Goal: Task Accomplishment & Management: Manage account settings

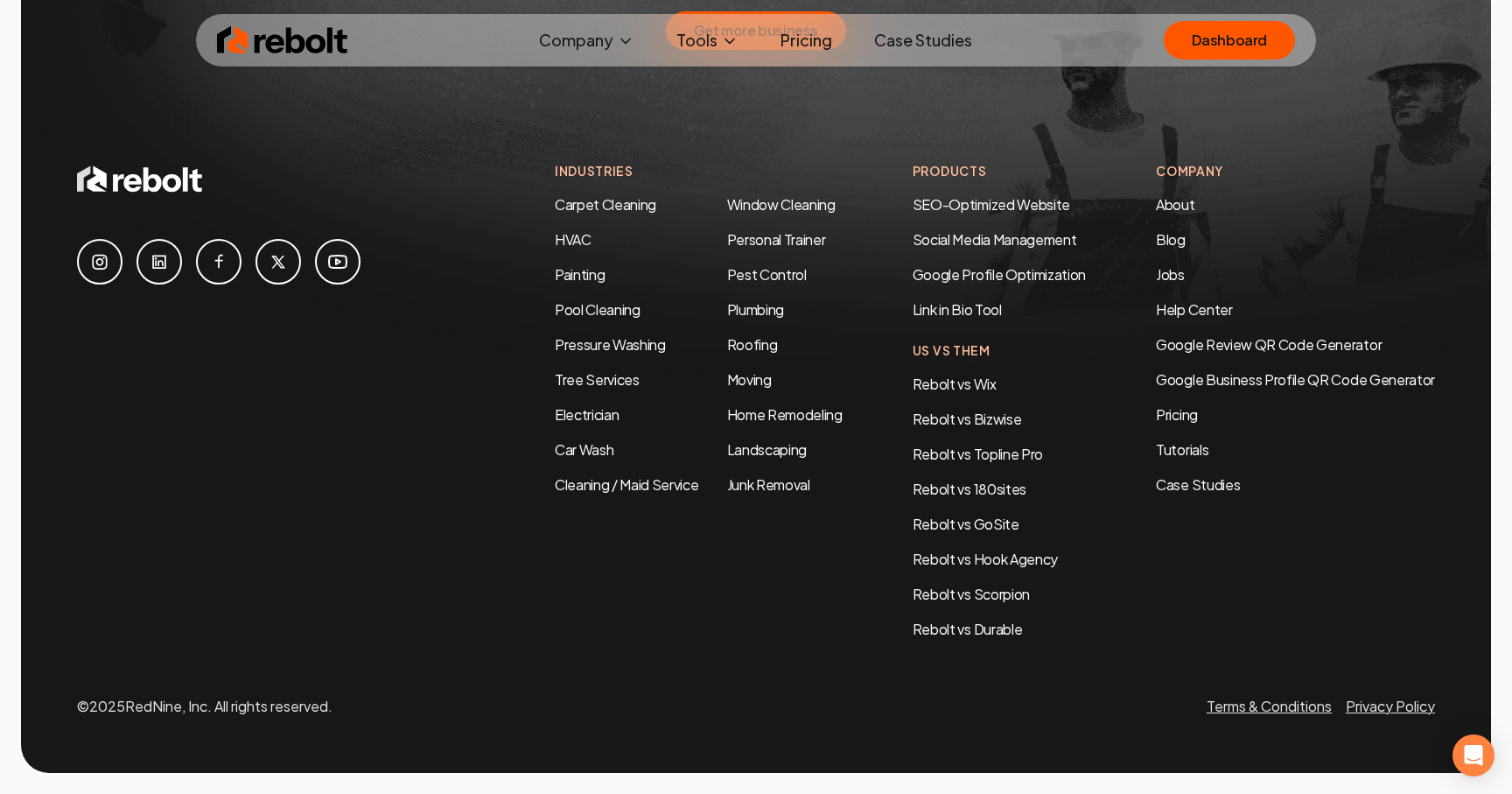
scroll to position [9250, 0]
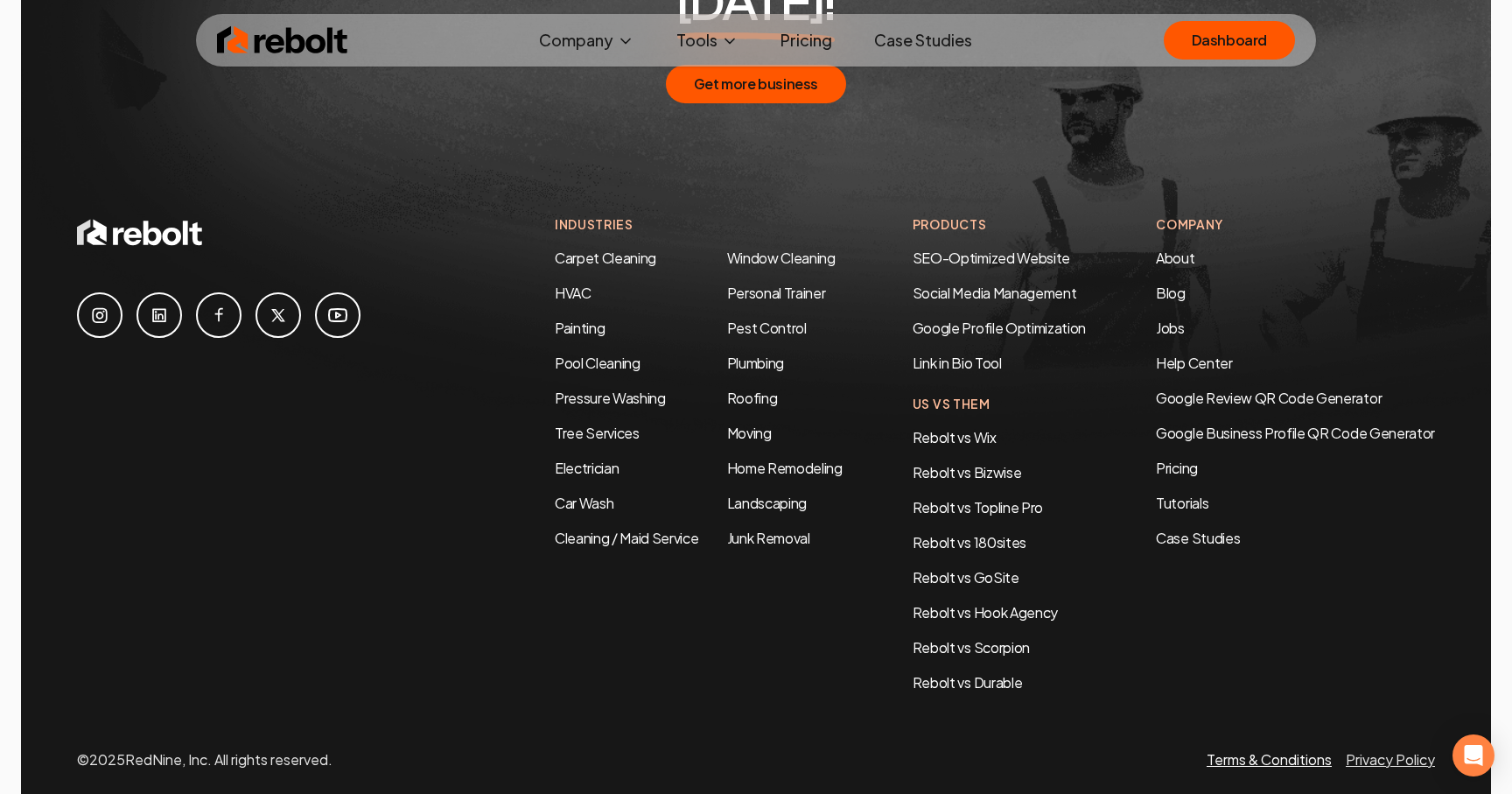
click at [1243, 750] on link "Terms & Conditions" at bounding box center [1268, 759] width 125 height 19
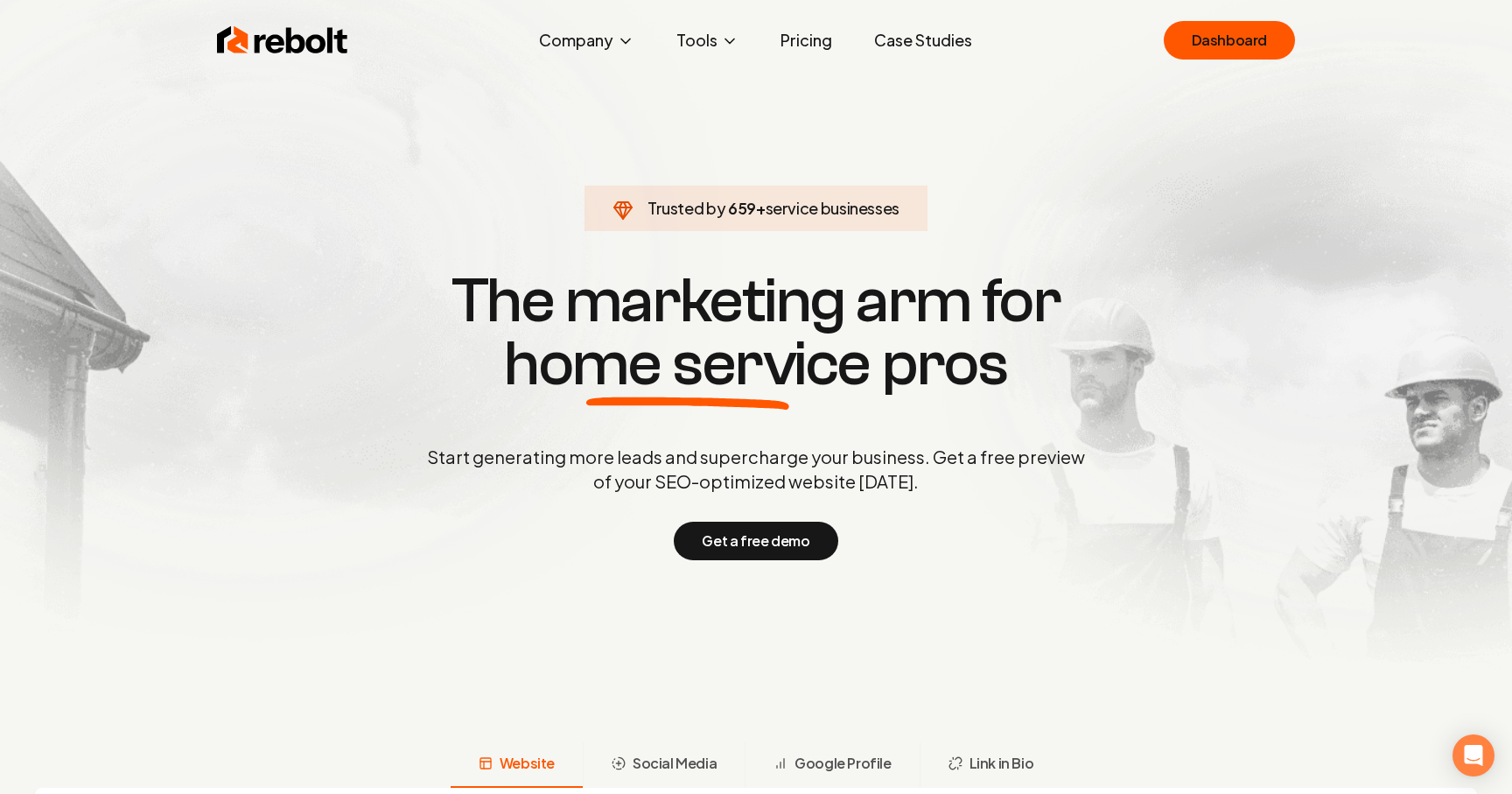
click at [1200, 40] on link "Dashboard" at bounding box center [1230, 40] width 132 height 39
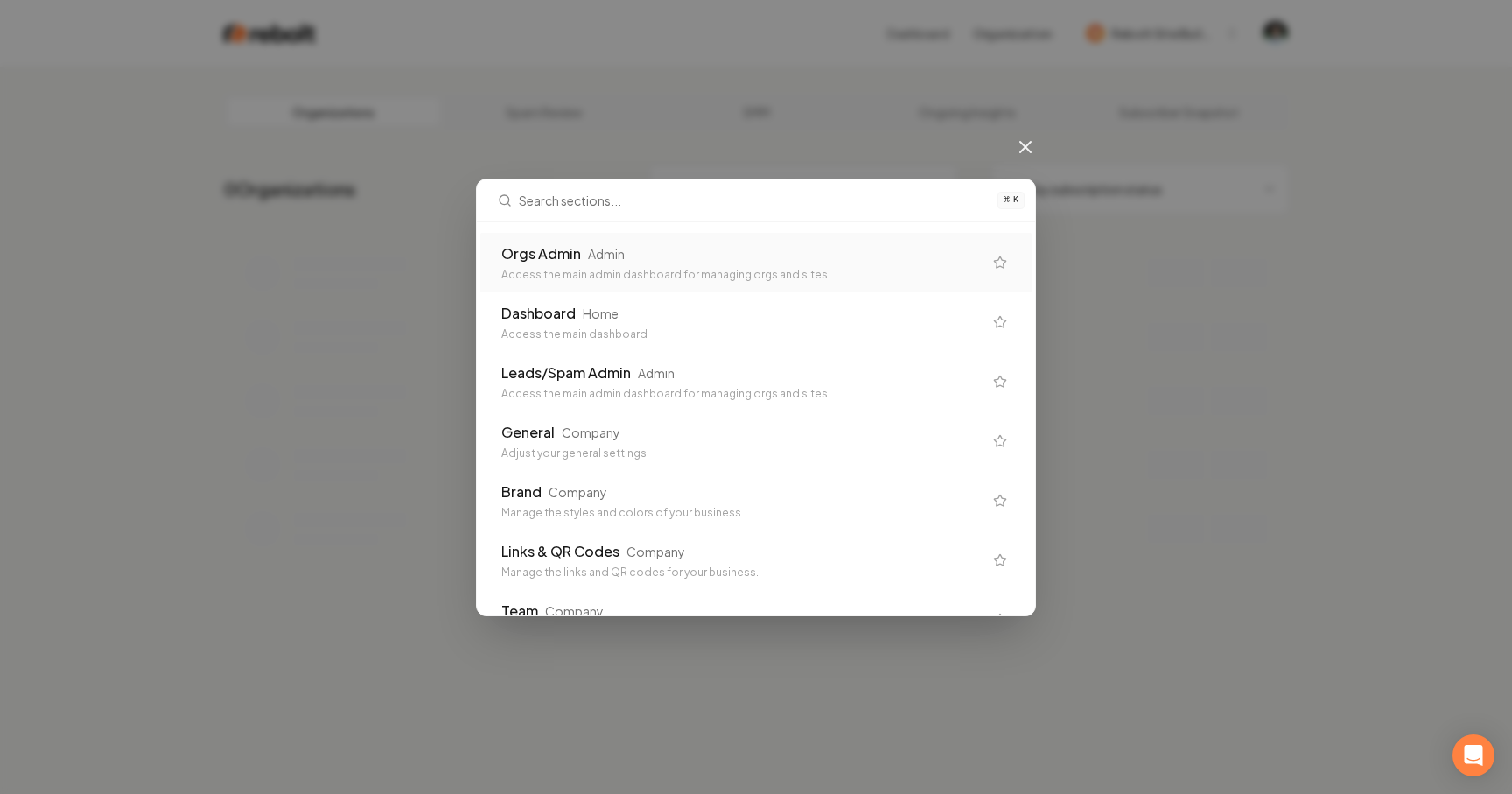
click at [554, 254] on div "Orgs Admin" at bounding box center [541, 254] width 80 height 21
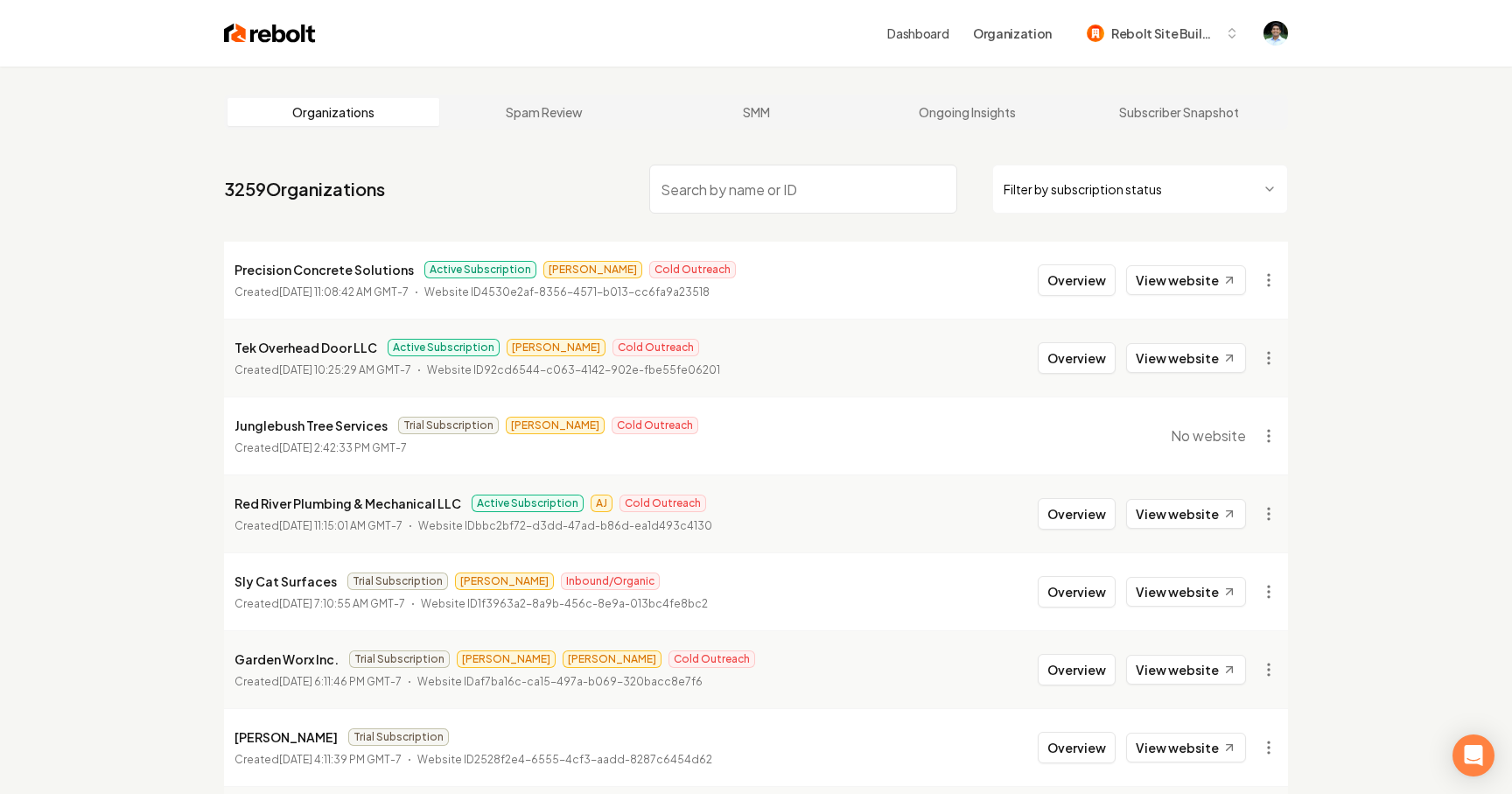
click at [767, 198] on input "search" at bounding box center [803, 189] width 308 height 49
paste input "Bulb Switch"
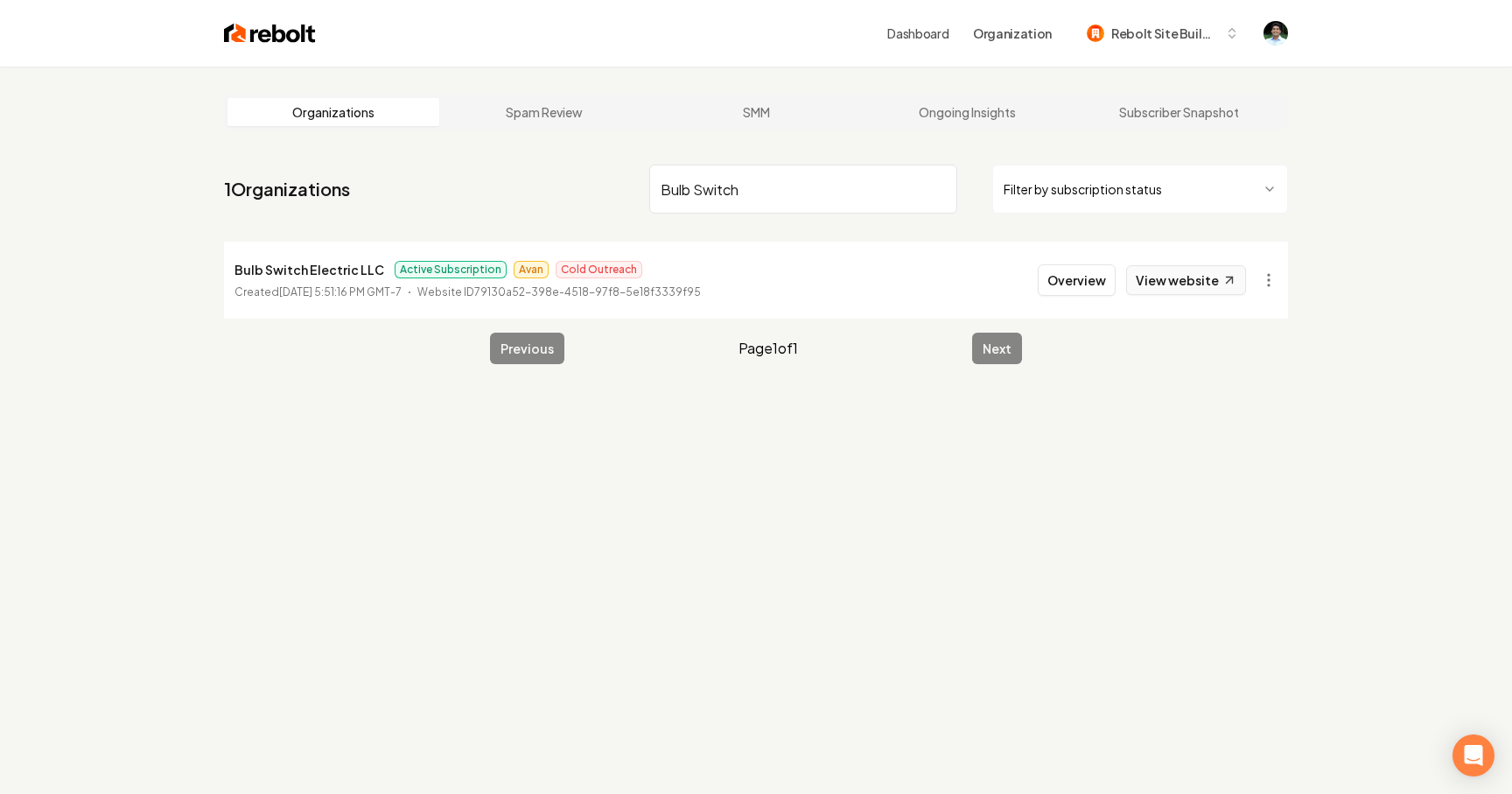
type input "Bulb Switch"
click at [1209, 274] on link "View website" at bounding box center [1185, 280] width 119 height 30
click at [1090, 276] on button "Overview" at bounding box center [1077, 279] width 78 height 31
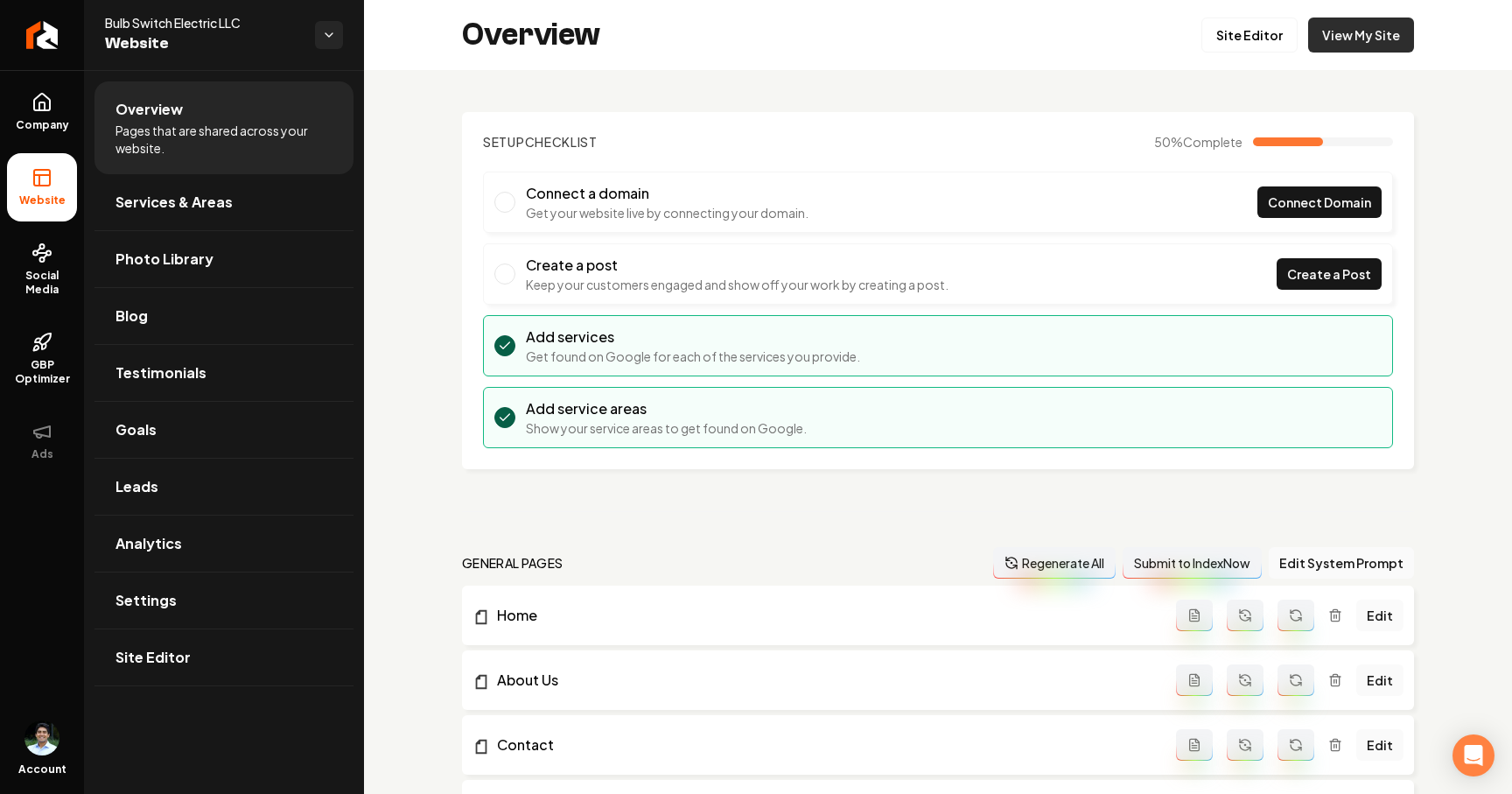
click at [1380, 19] on link "View My Site" at bounding box center [1361, 35] width 106 height 35
click at [44, 46] on icon "Return to dashboard" at bounding box center [42, 35] width 28 height 28
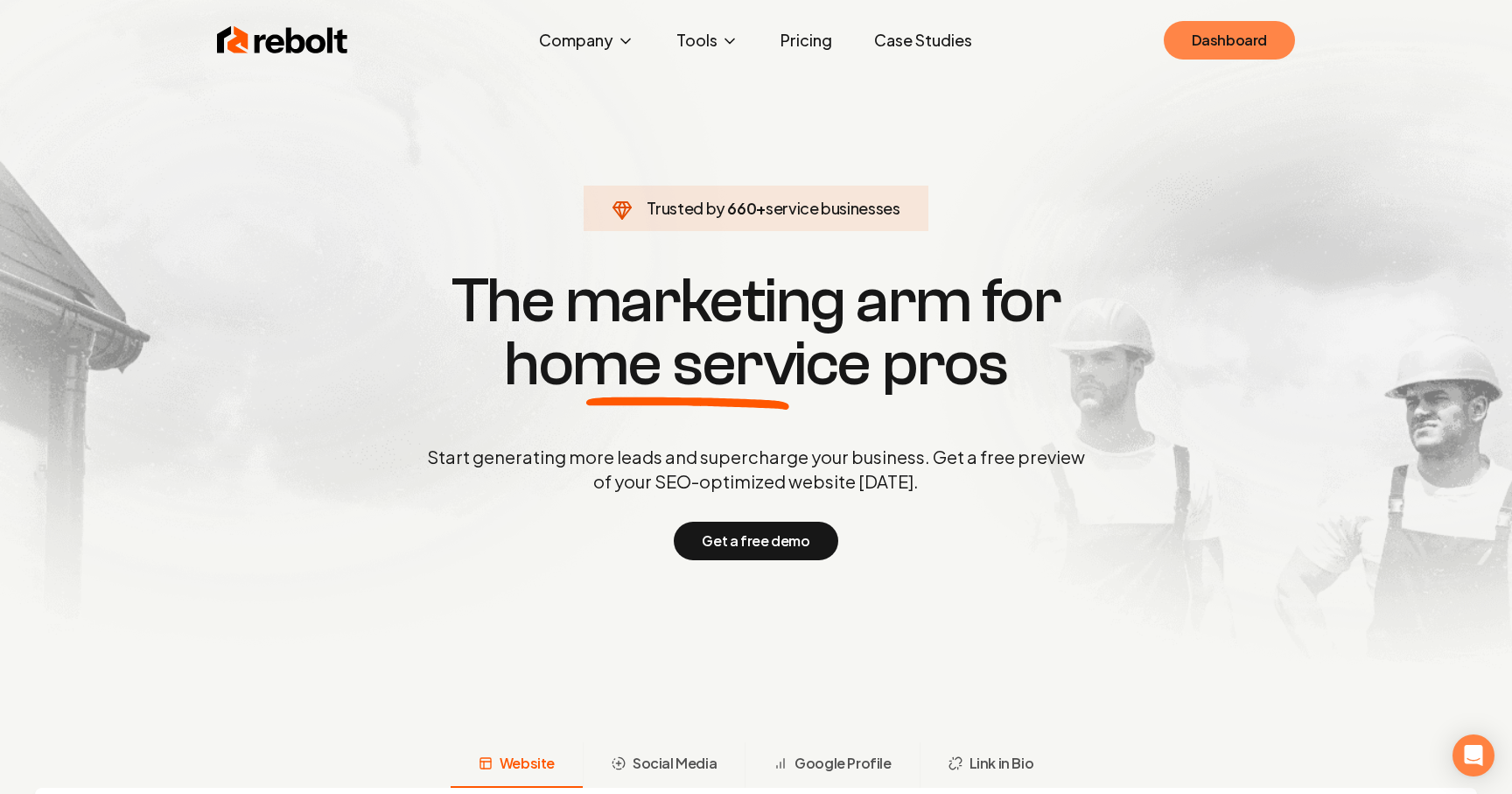
click at [1210, 44] on link "Dashboard" at bounding box center [1230, 40] width 132 height 39
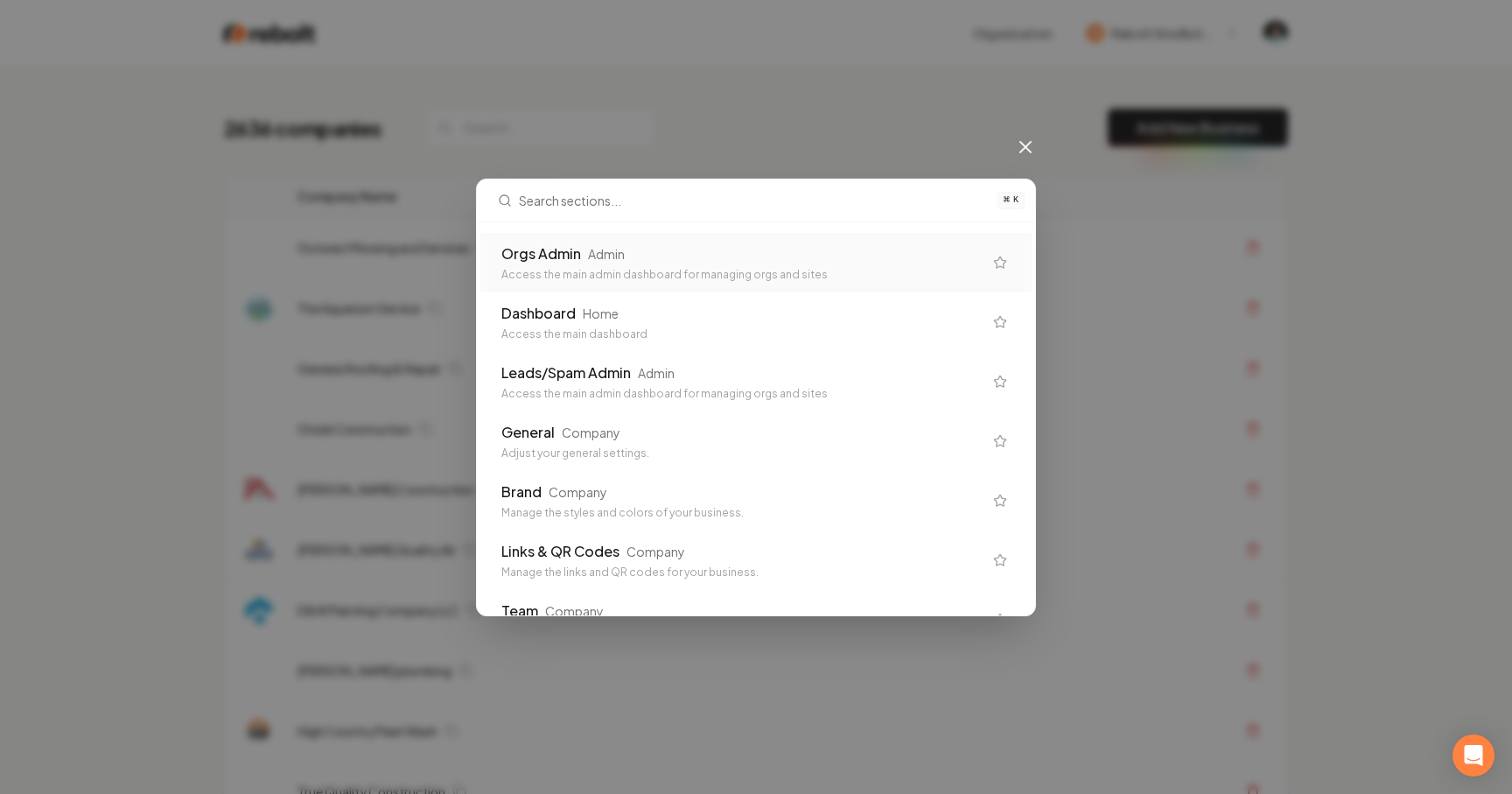
click at [885, 253] on div "Orgs Admin Admin" at bounding box center [742, 254] width 481 height 21
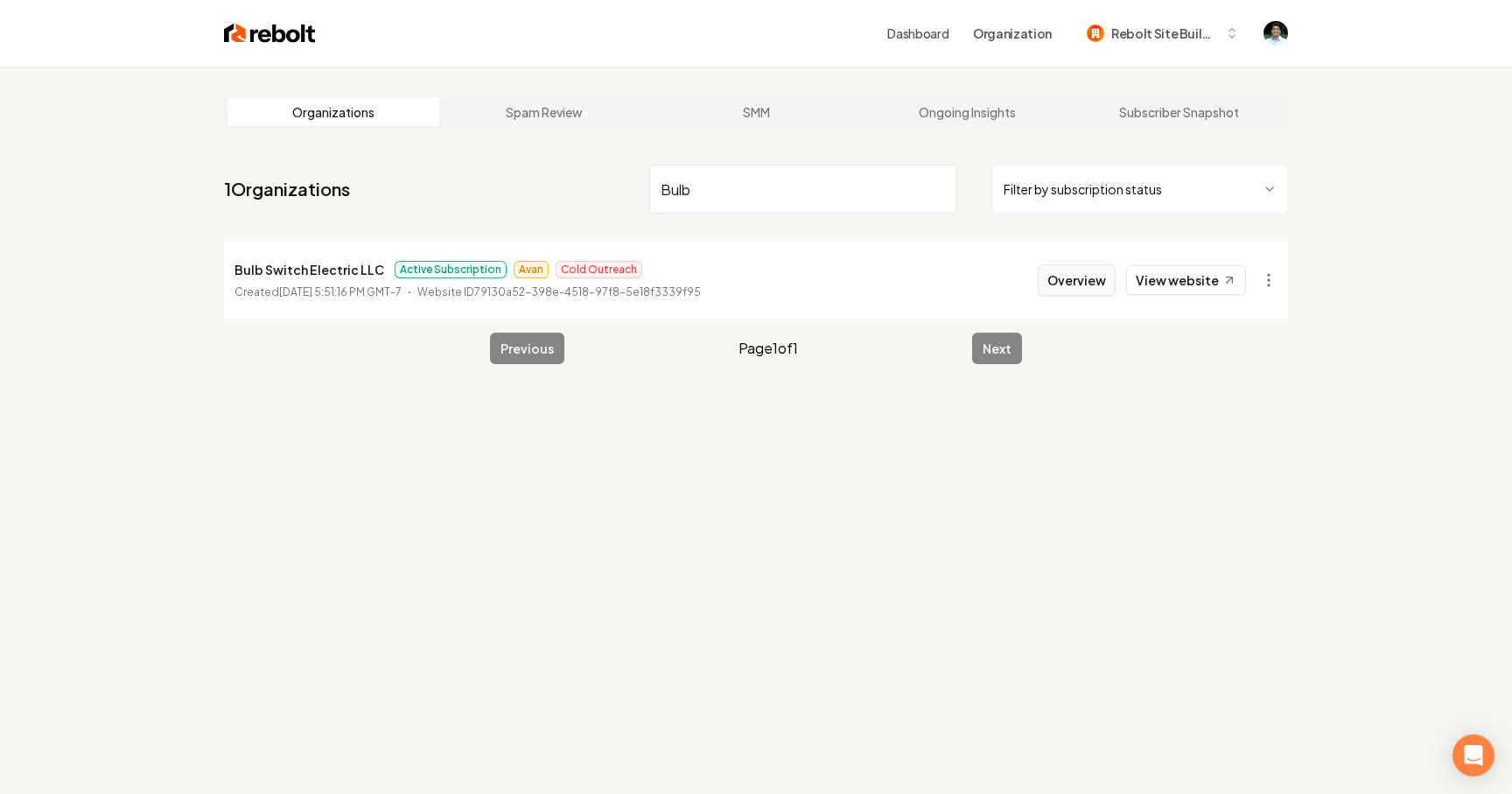
type input "Bulb"
click at [1069, 275] on button "Overview" at bounding box center [1077, 279] width 78 height 31
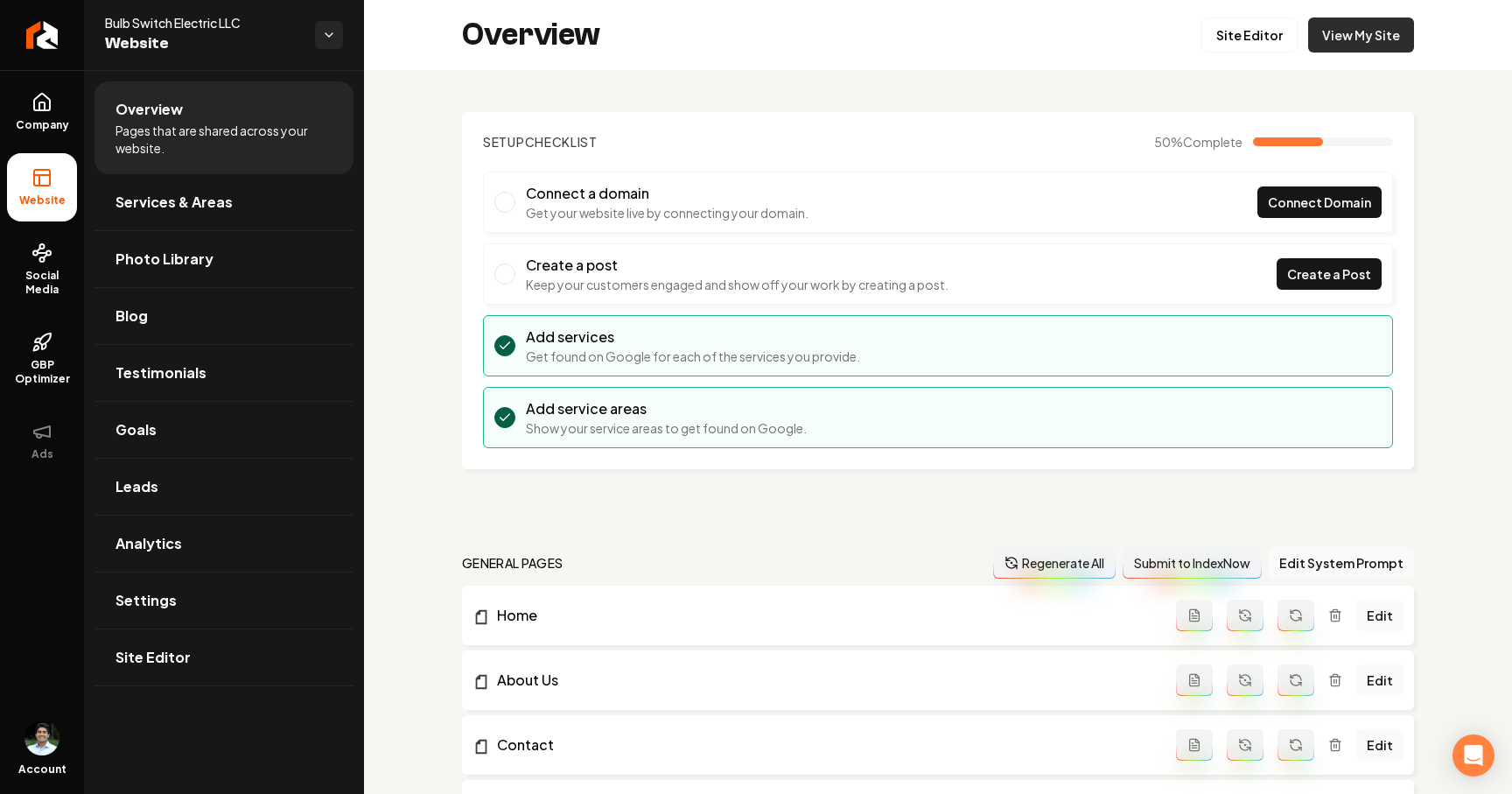
click at [1391, 36] on link "View My Site" at bounding box center [1361, 35] width 106 height 35
click at [1357, 31] on link "View My Site" at bounding box center [1361, 35] width 106 height 35
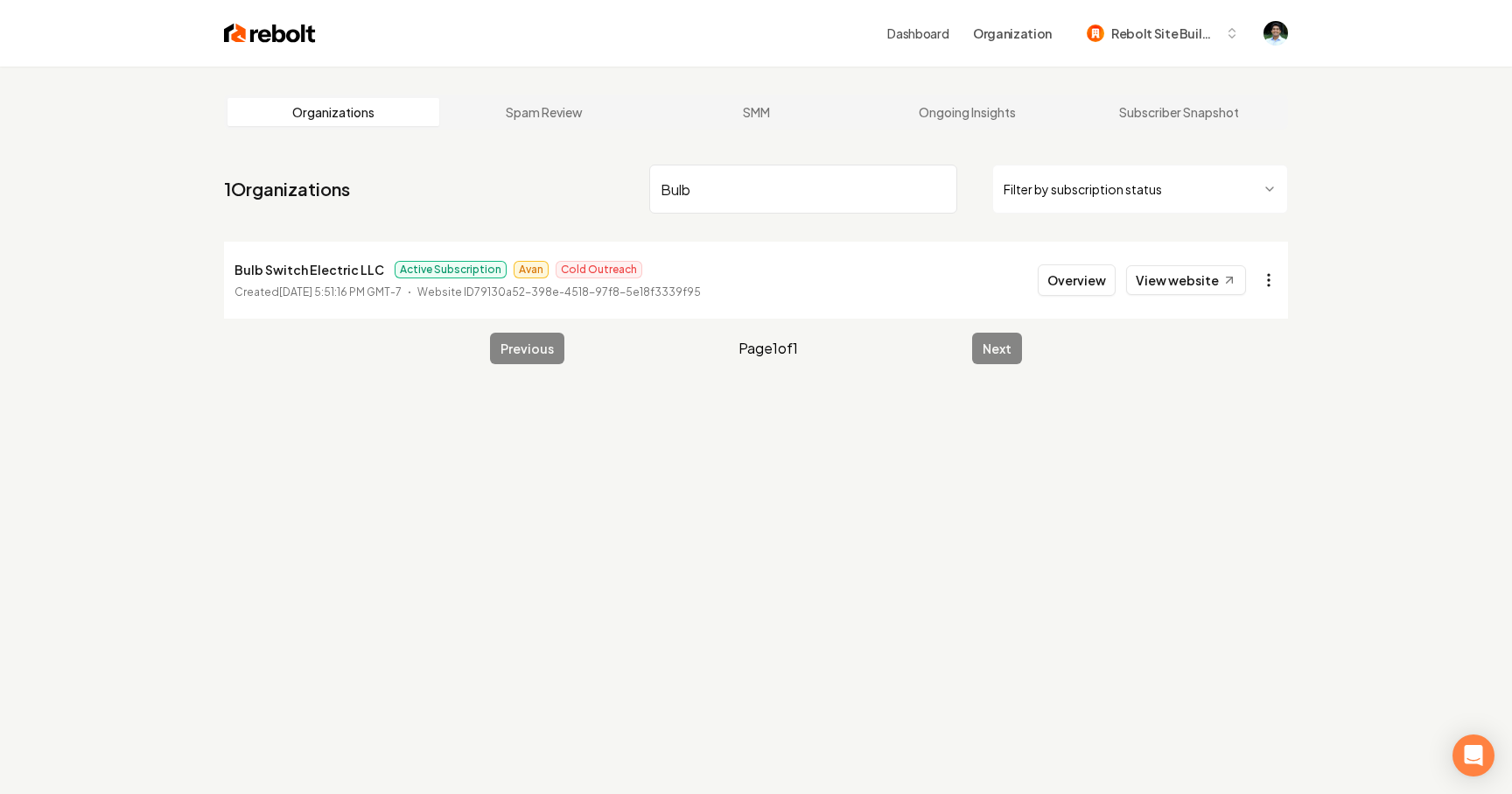
type input "Bulb"
click at [1268, 280] on html "Dashboard Organization Rebolt Site Builder Organizations Spam Review SMM Ongoin…" at bounding box center [756, 397] width 1512 height 794
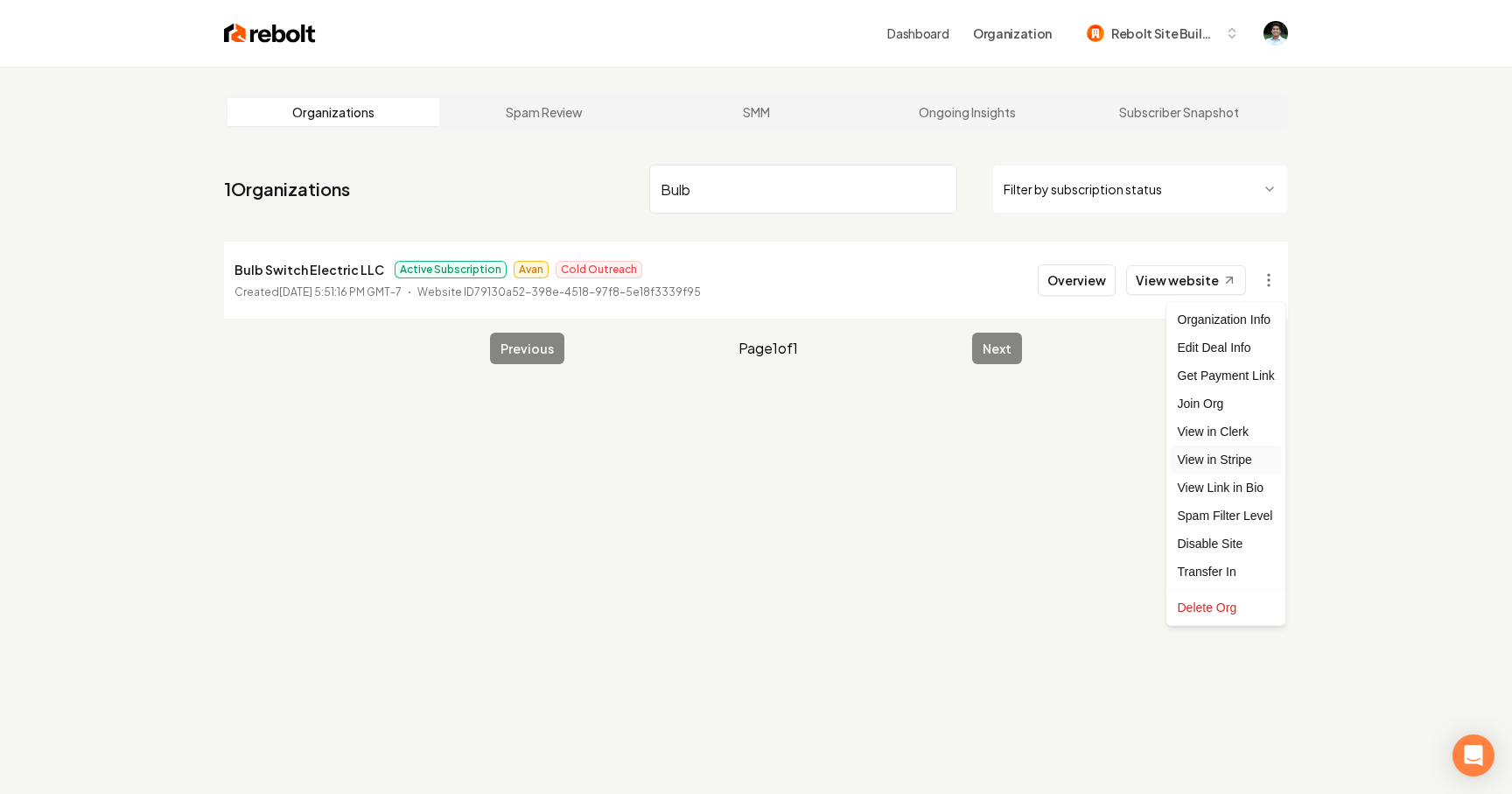
click at [1233, 462] on link "View in Stripe" at bounding box center [1226, 460] width 111 height 28
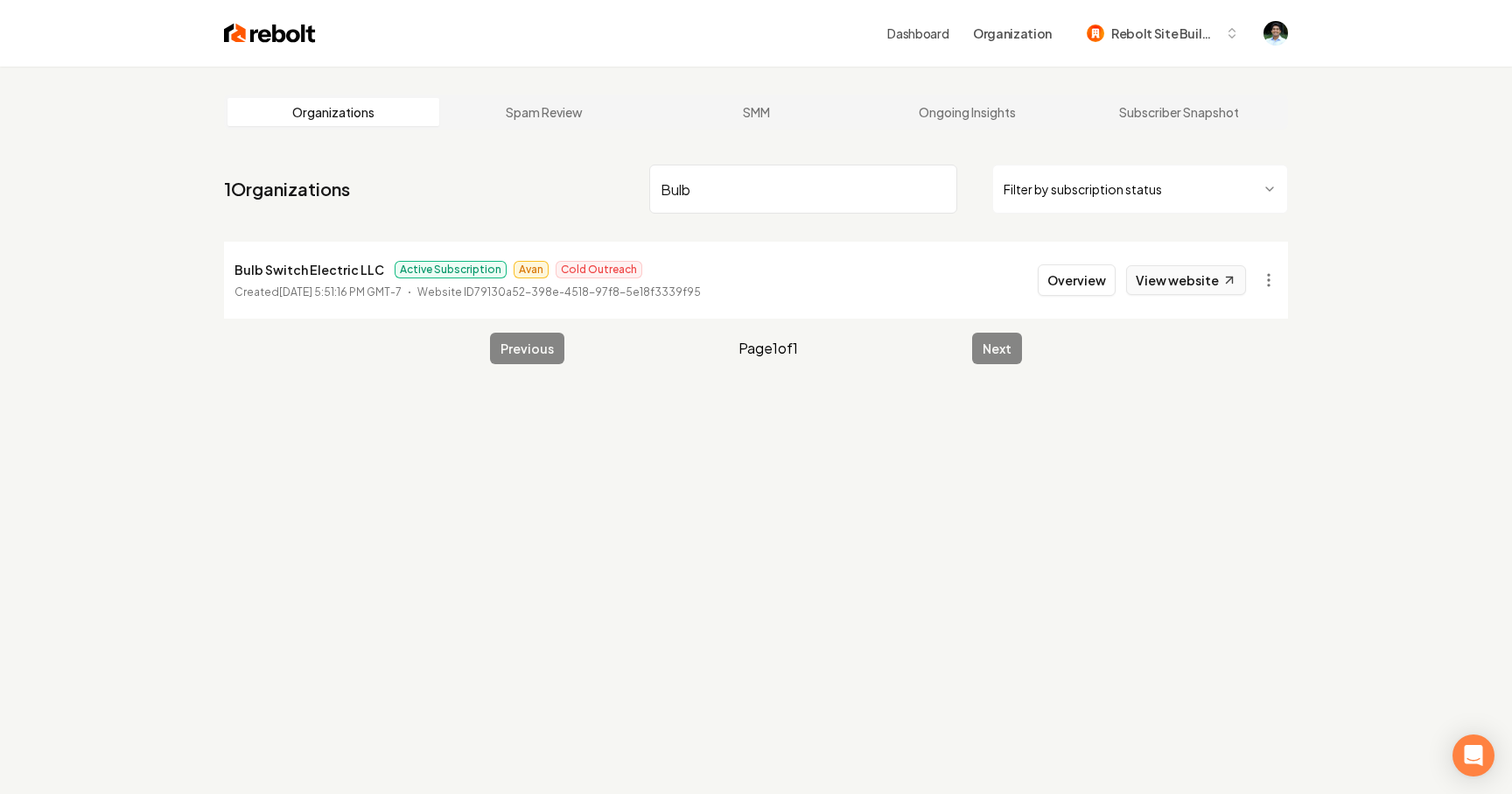
click at [1222, 283] on icon at bounding box center [1230, 280] width 15 height 15
click at [283, 37] on img at bounding box center [270, 33] width 92 height 24
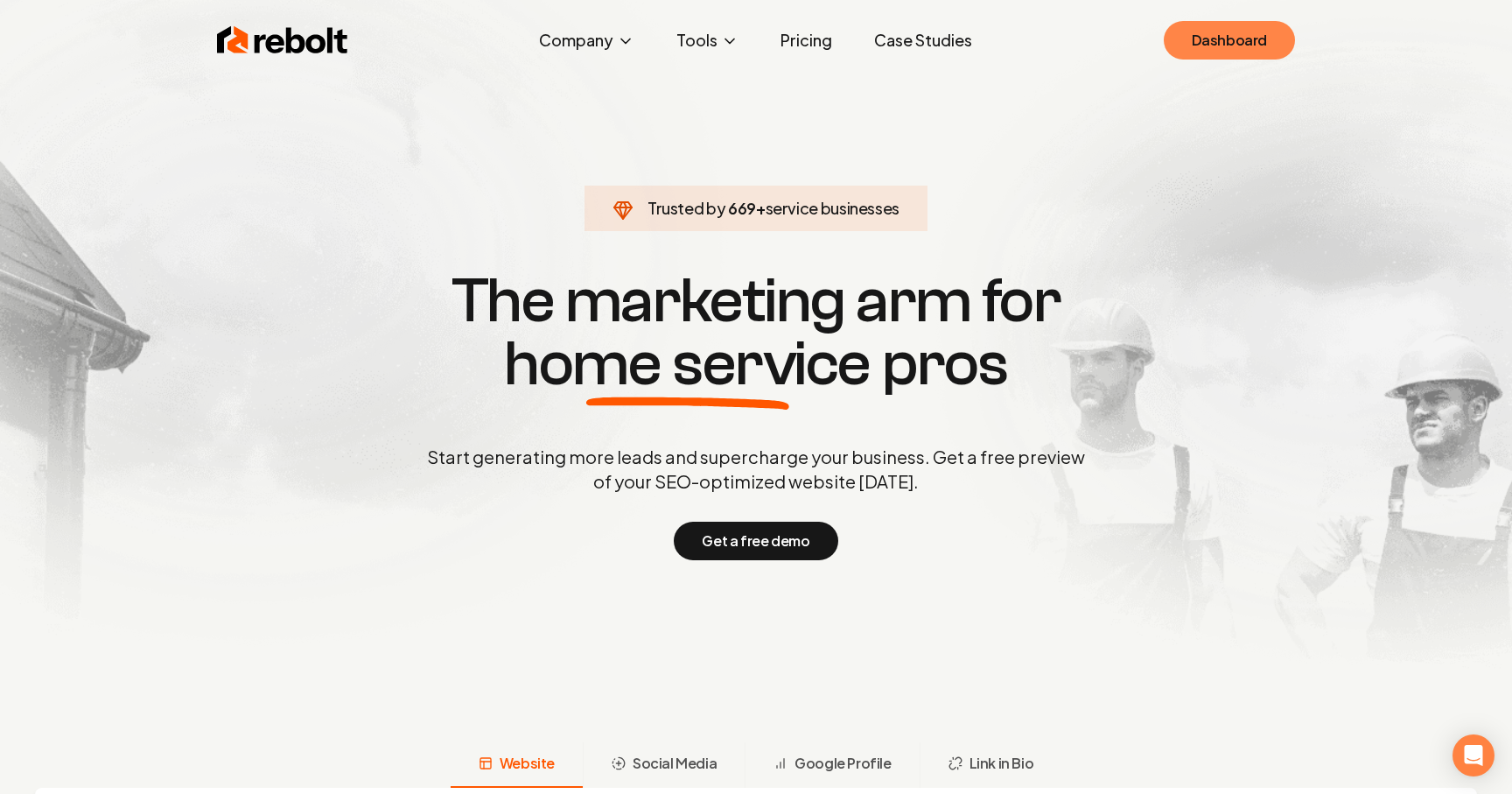
click at [1183, 41] on link "Dashboard" at bounding box center [1230, 40] width 132 height 39
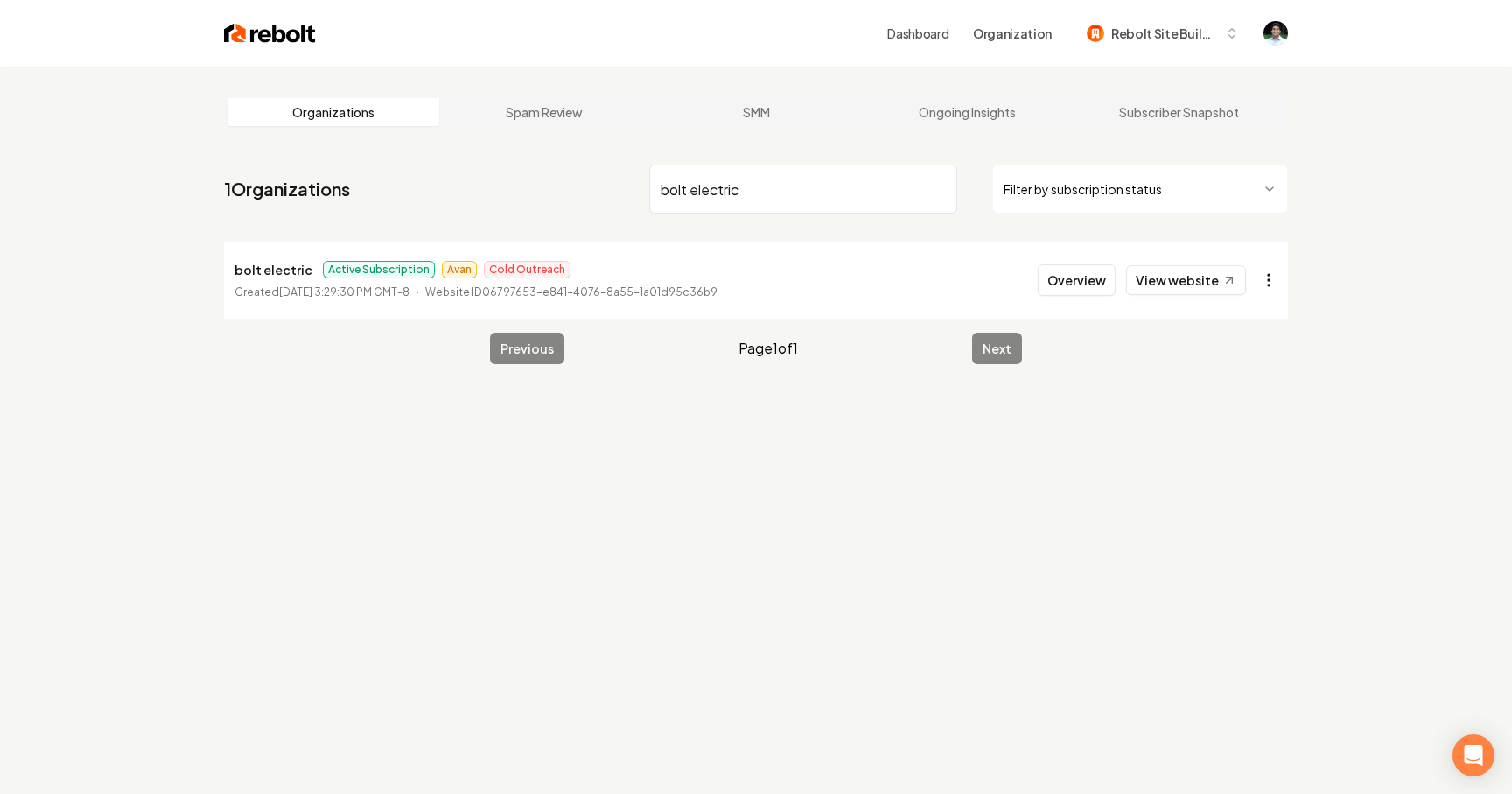
type input "bolt electric"
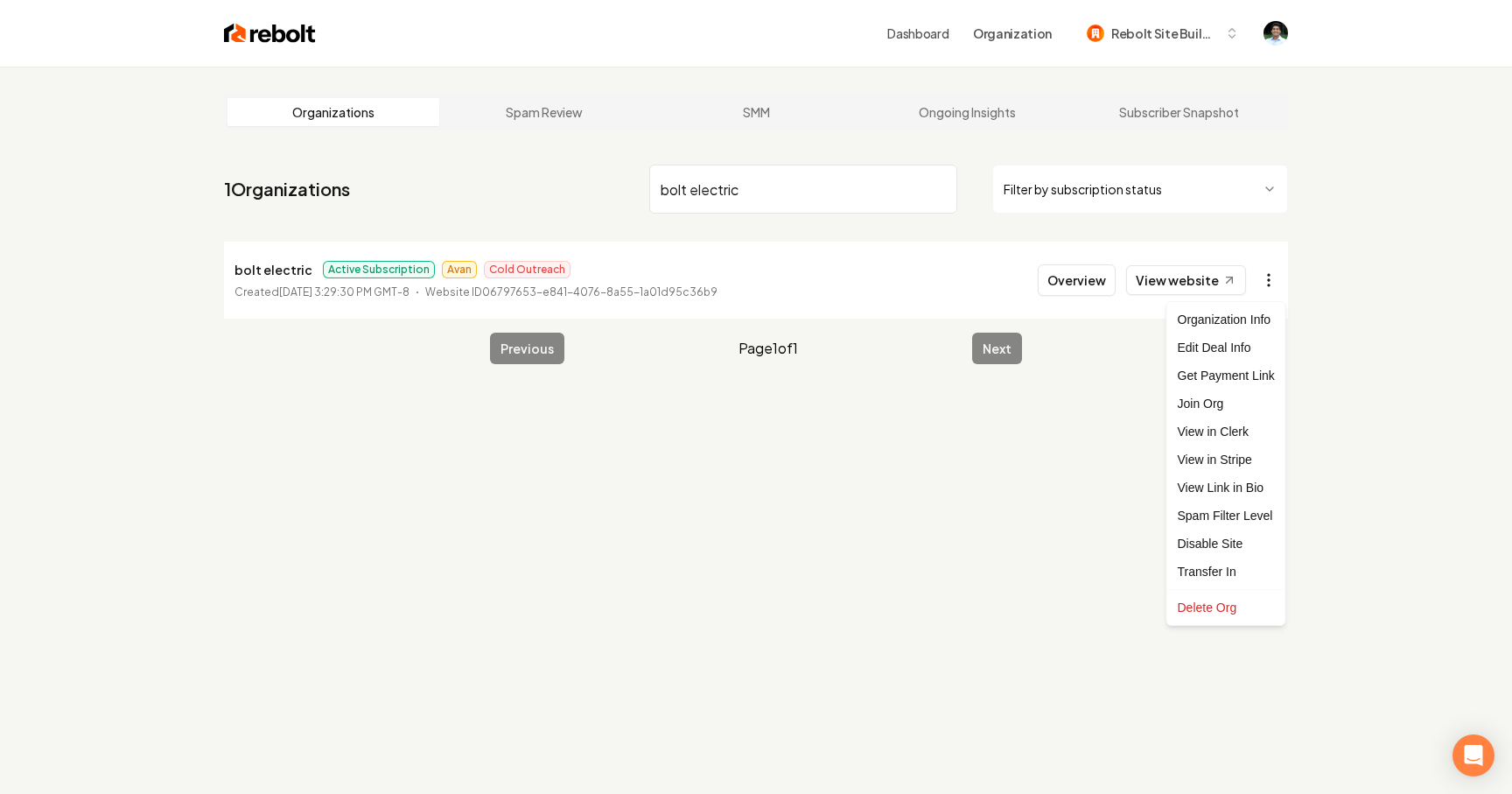
click at [1264, 279] on html "Dashboard Organization Rebolt Site Builder Organizations Spam Review SMM Ongoin…" at bounding box center [756, 397] width 1512 height 794
click at [1198, 464] on link "View in Stripe" at bounding box center [1226, 460] width 111 height 28
